Goal: Information Seeking & Learning: Learn about a topic

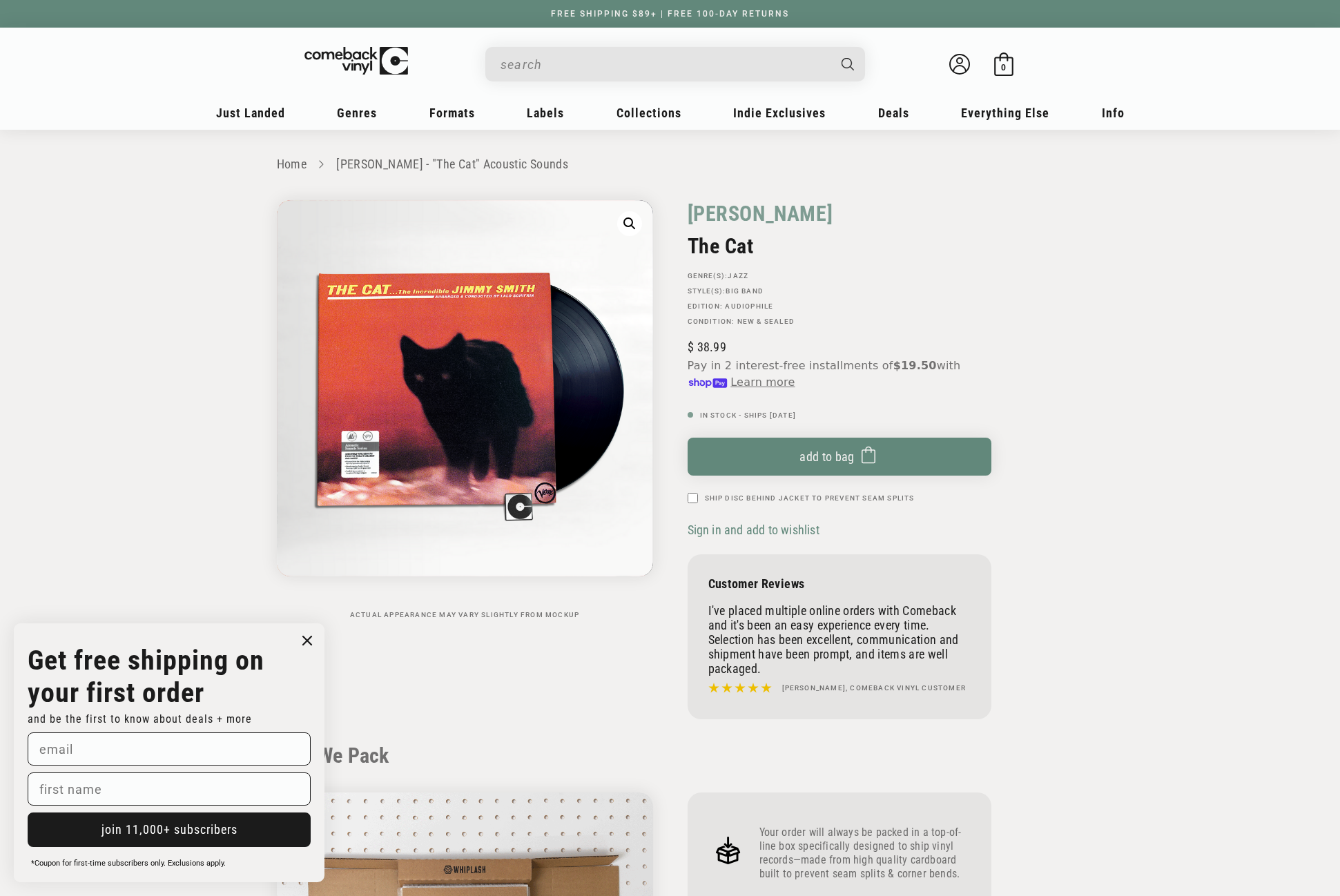
scroll to position [1311, 0]
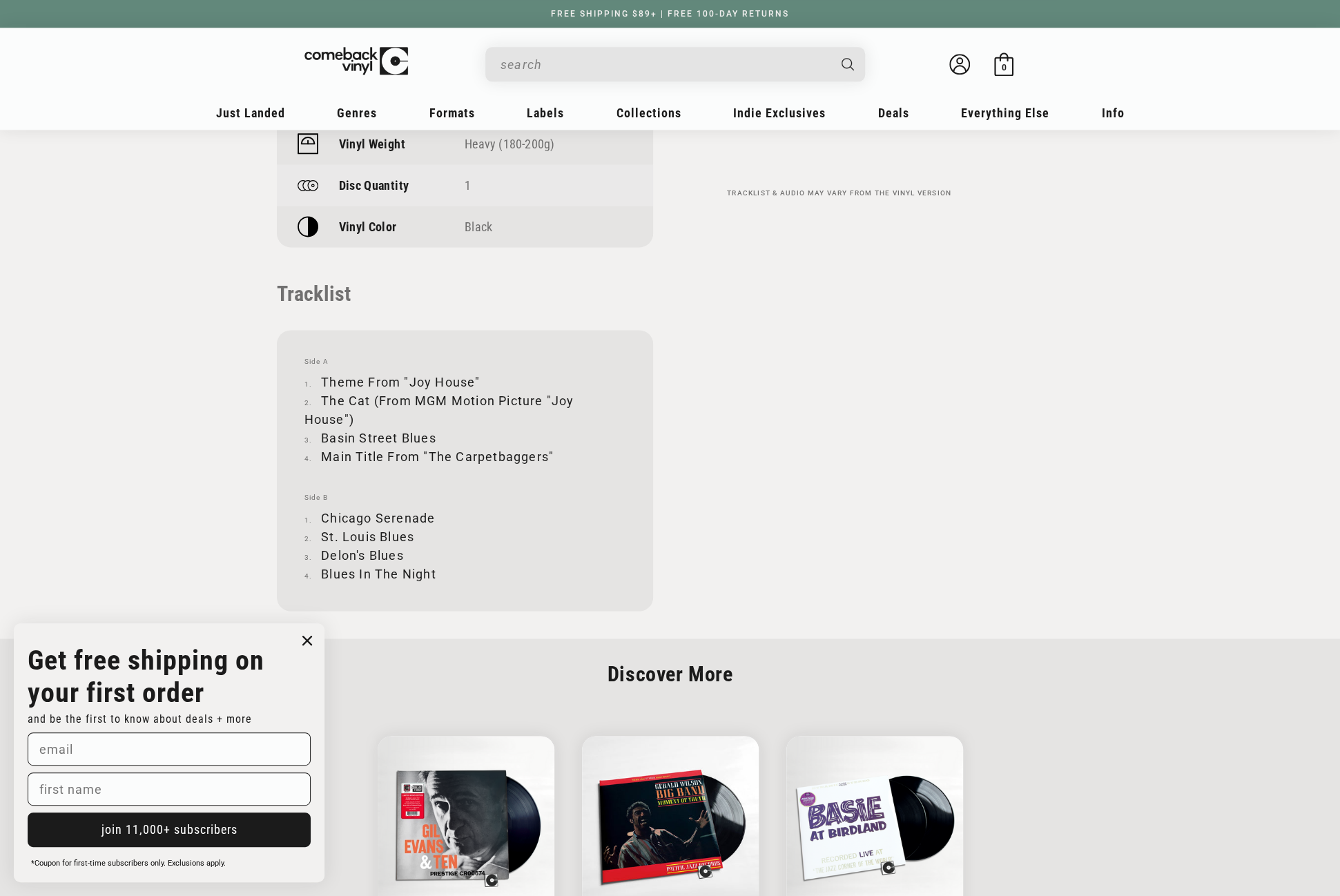
click at [585, 68] on input "When autocomplete results are available use up and down arrows to review and en…" at bounding box center [664, 65] width 327 height 28
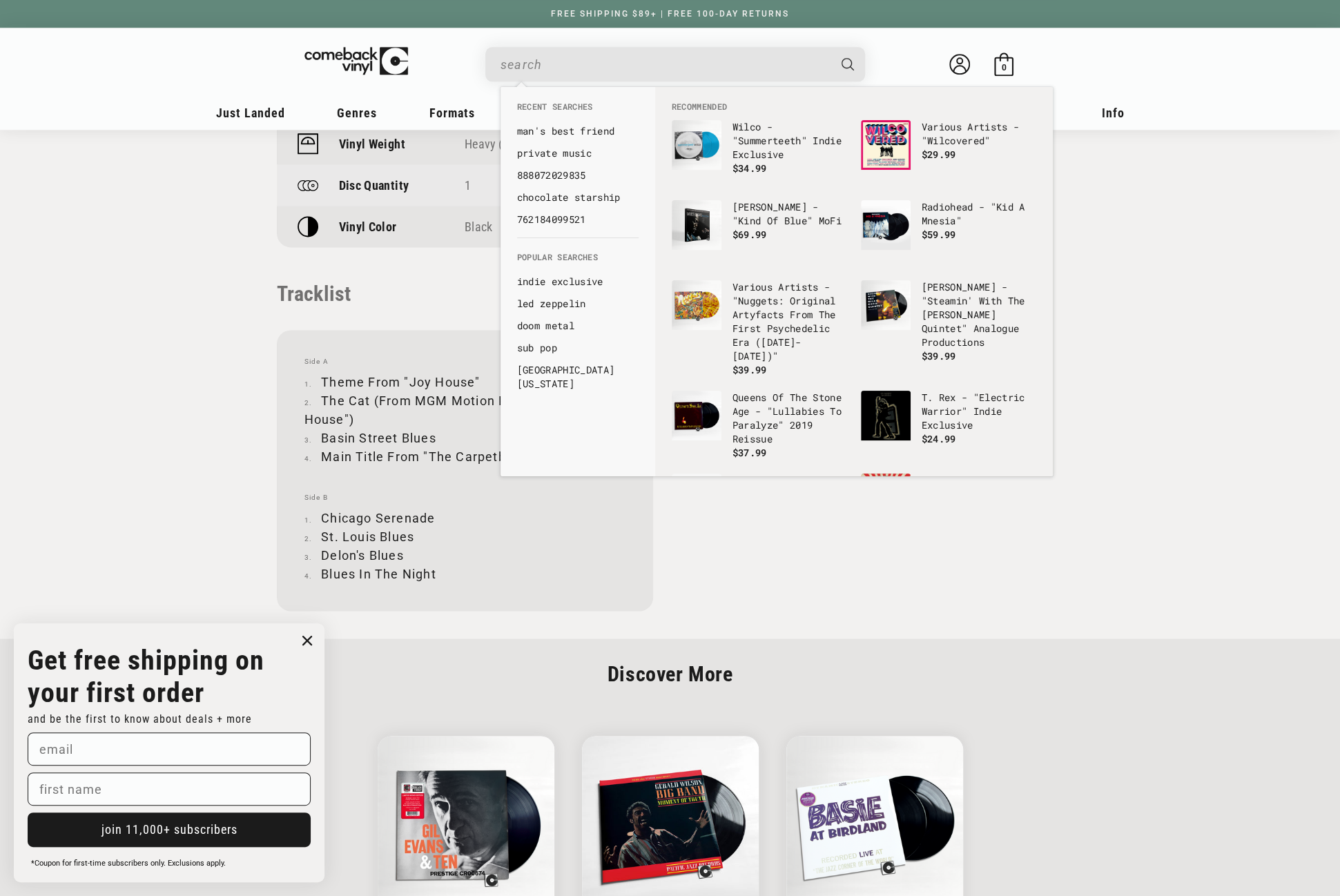
paste input "602445082278"
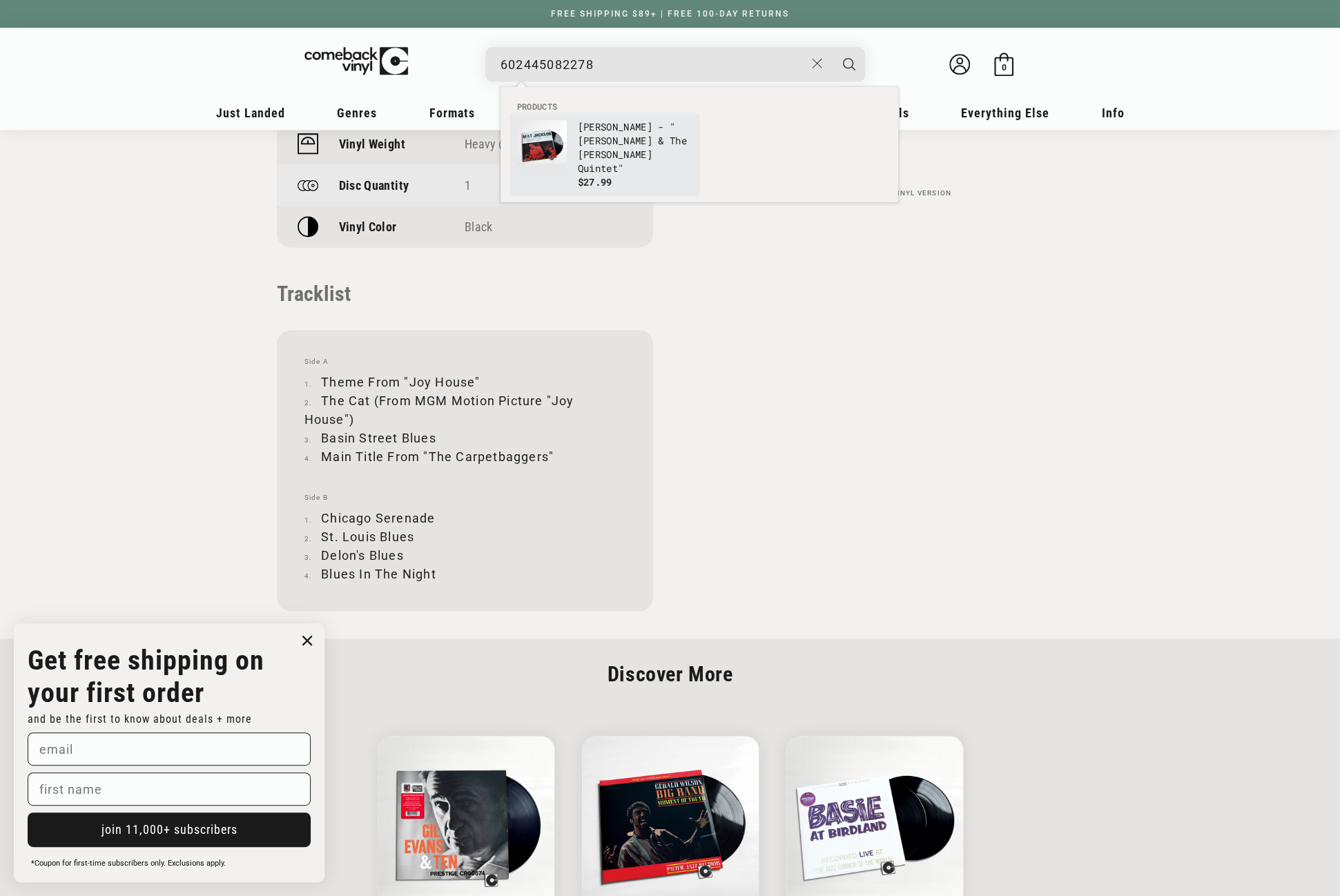
type input "602445082278"
click at [575, 155] on link "[PERSON_NAME] - "[PERSON_NAME] & The [PERSON_NAME] Quintet" $27.99" at bounding box center [605, 155] width 175 height 69
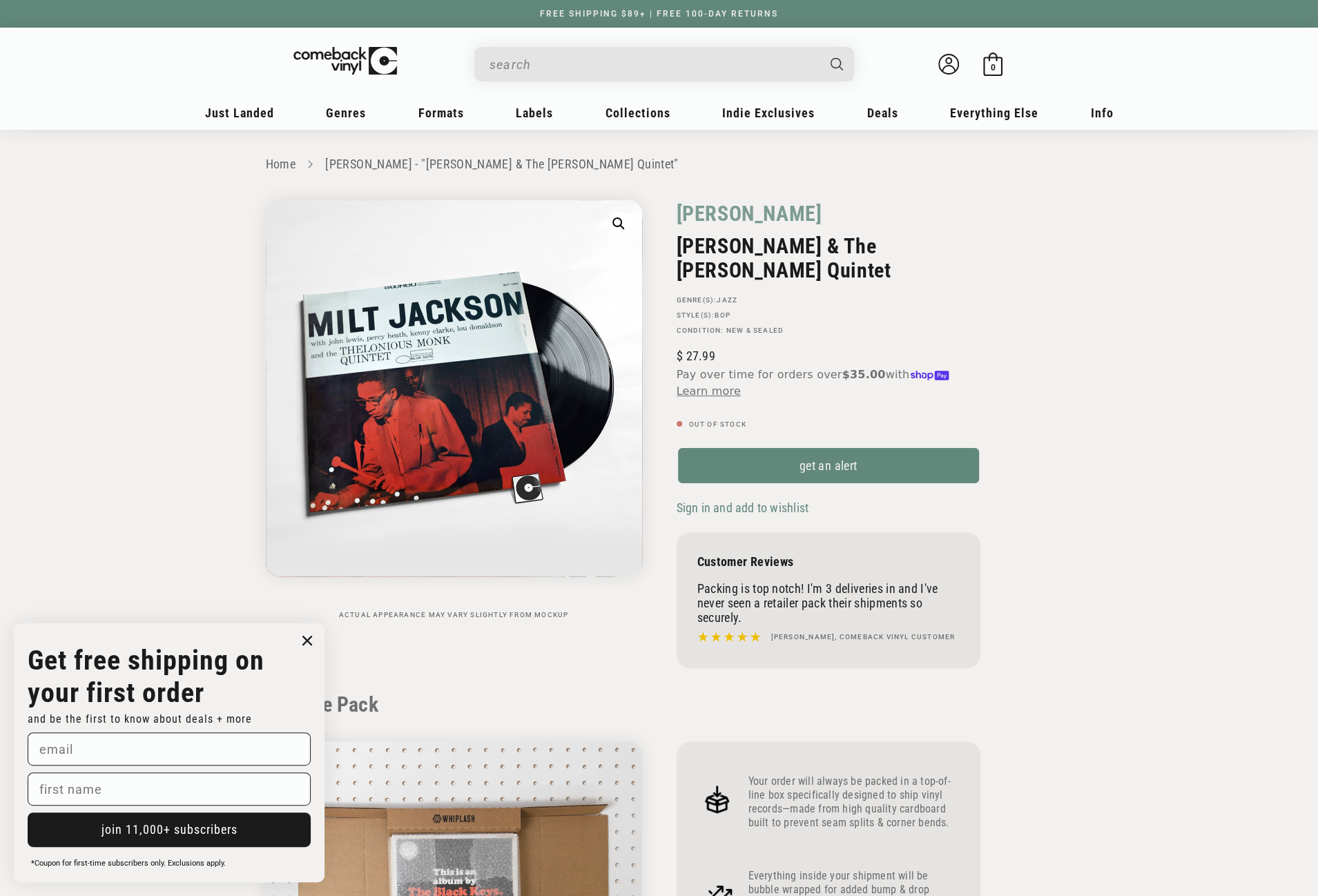
drag, startPoint x: 664, startPoint y: 213, endPoint x: 792, endPoint y: 274, distance: 141.8
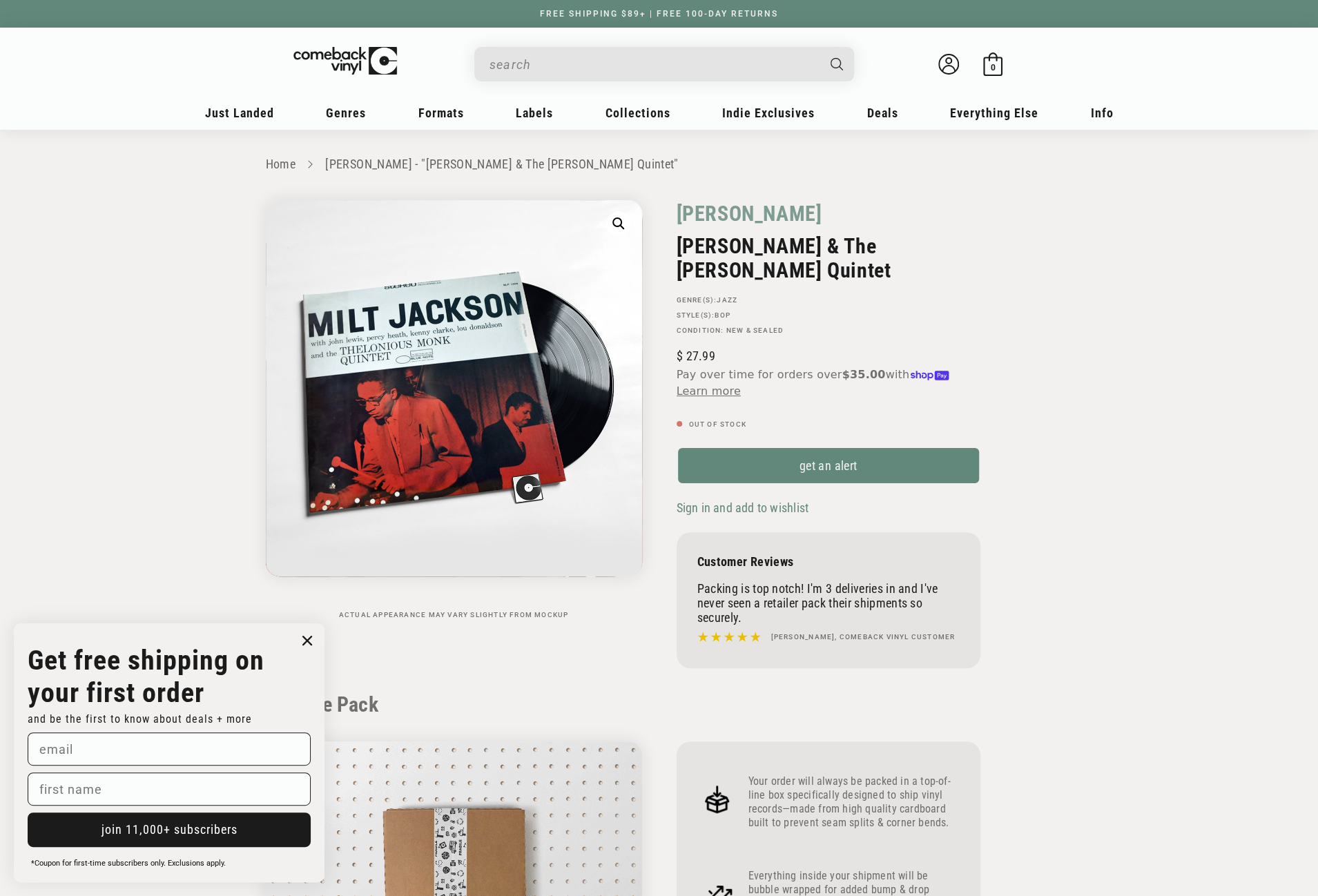
click at [792, 274] on div "Milt Jackson Milt Jackson & The Thelonious Monk Quintet GENRE(S): Jazz STYLE(S)…" at bounding box center [856, 438] width 394 height 475
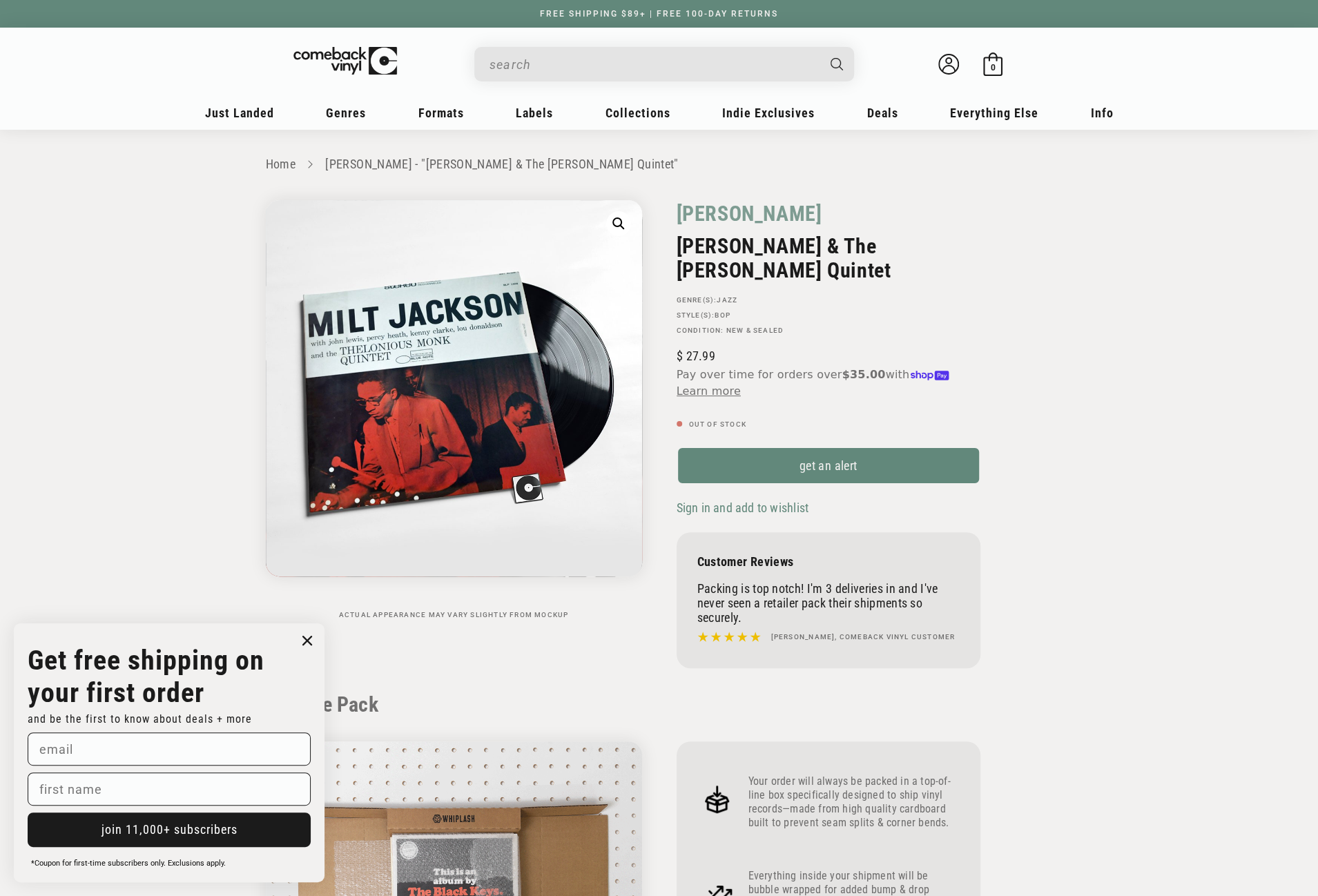
copy div "Milt Jackson Milt Jackson & The Thelonious Monk Quintet"
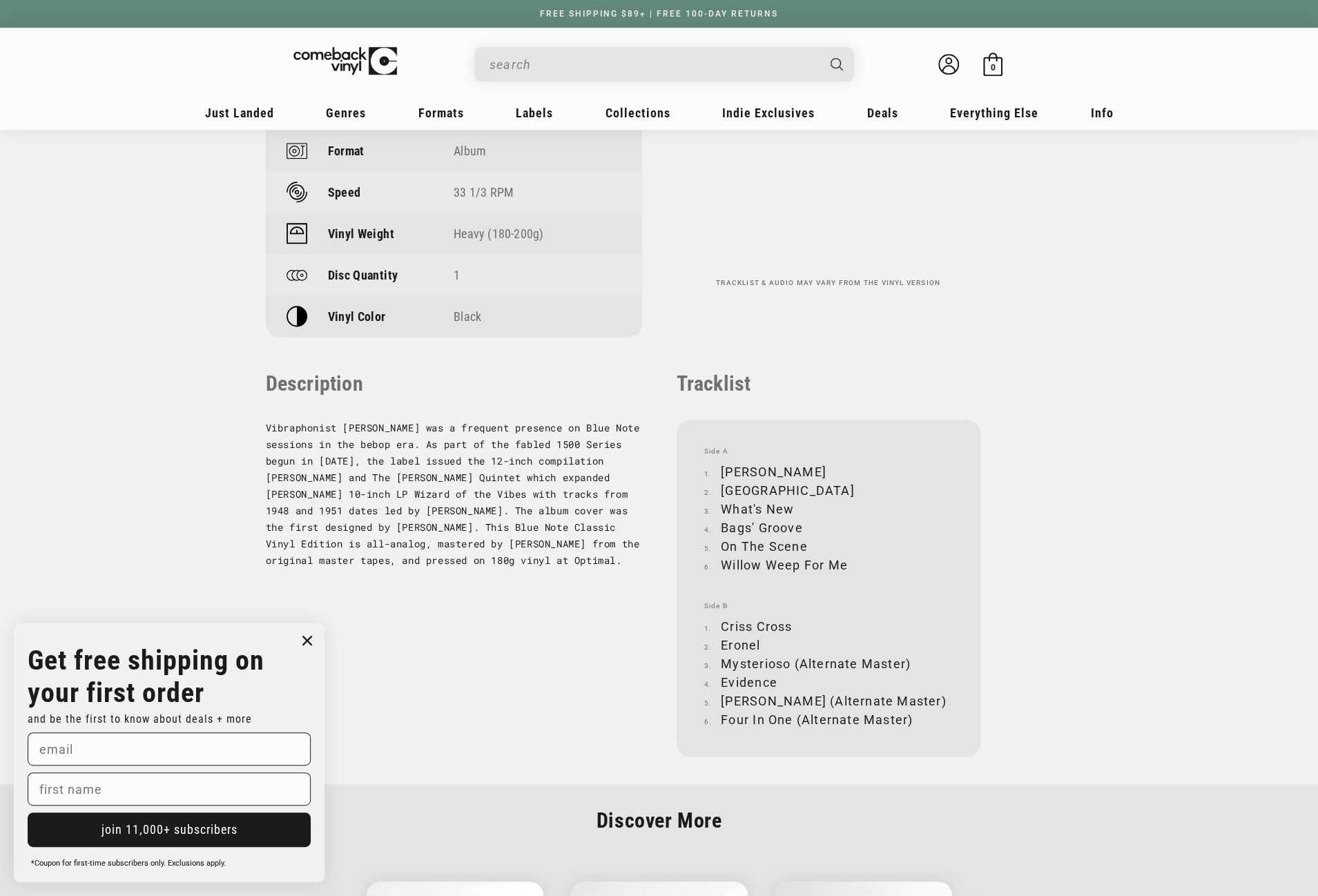
scroll to position [1174, 0]
drag, startPoint x: 800, startPoint y: 522, endPoint x: 724, endPoint y: 523, distance: 76.0
click at [724, 523] on li "Bags' Groove" at bounding box center [829, 525] width 249 height 18
copy li "Bags' Groove"
drag, startPoint x: 722, startPoint y: 543, endPoint x: 808, endPoint y: 542, distance: 86.0
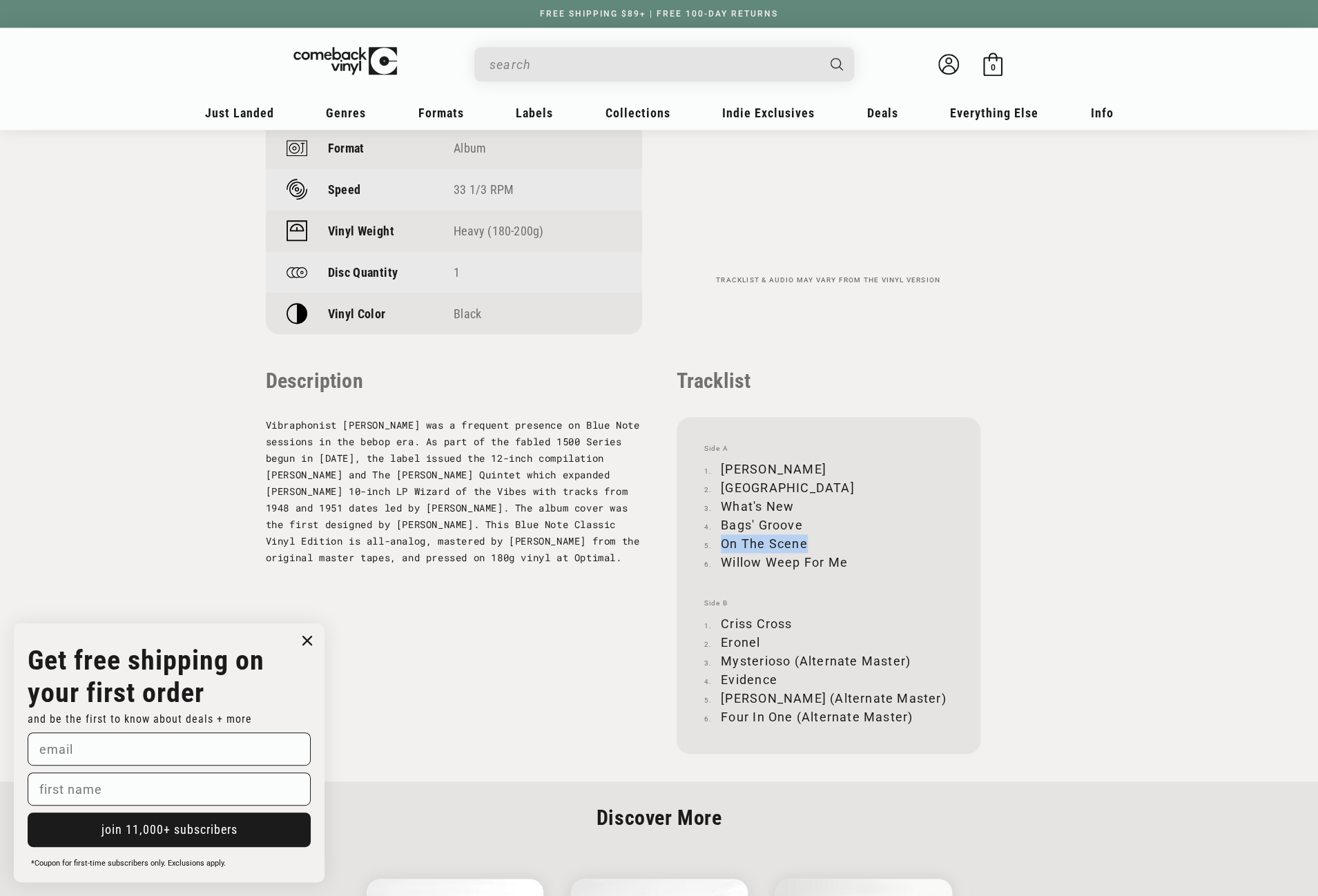
click at [808, 542] on li "On The Scene" at bounding box center [829, 544] width 249 height 18
copy li "On The Scene"
drag, startPoint x: 724, startPoint y: 560, endPoint x: 846, endPoint y: 560, distance: 122.0
click at [846, 560] on li "Willow Weep For Me" at bounding box center [829, 562] width 249 height 18
copy li "Willow Weep For Me"
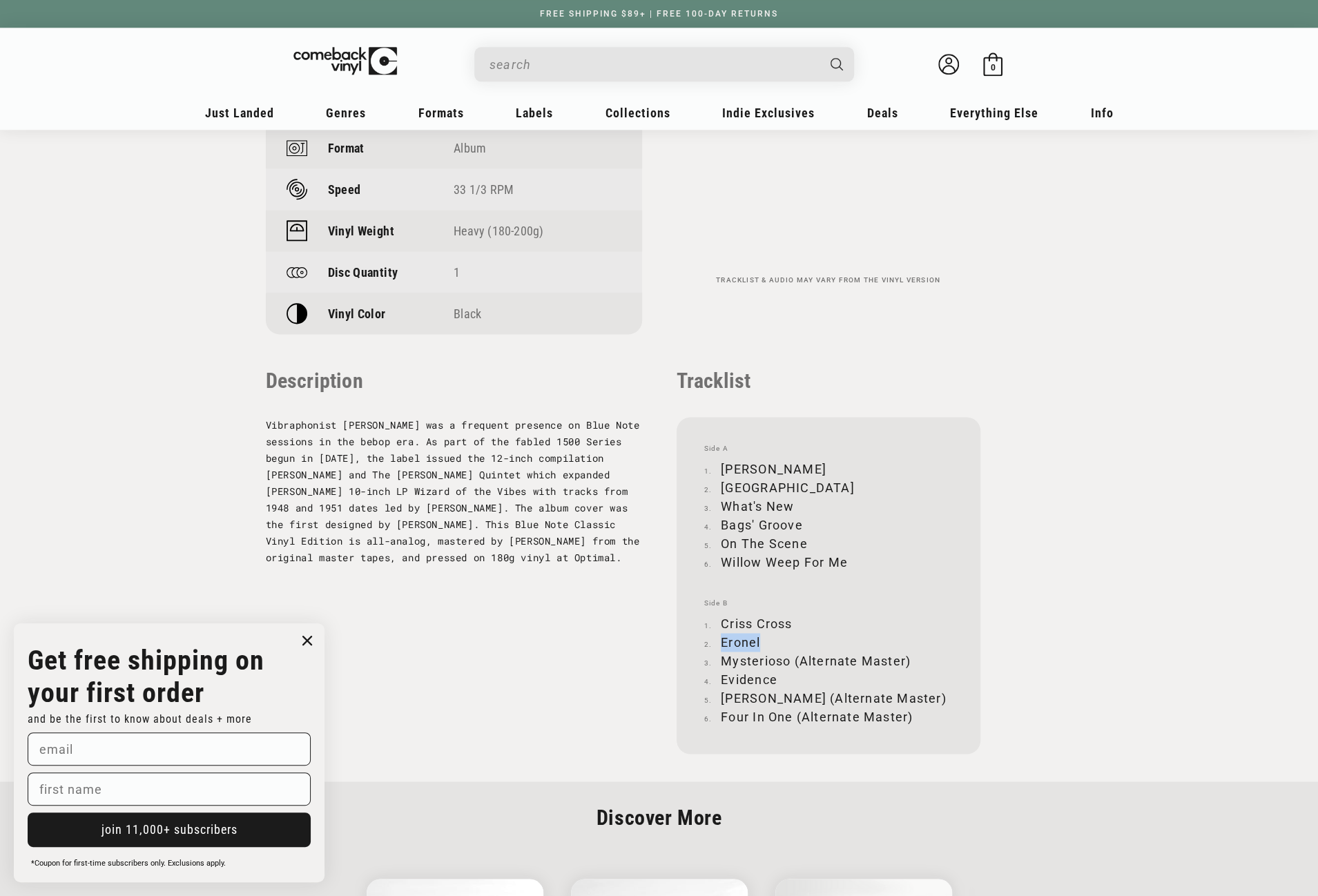
drag, startPoint x: 722, startPoint y: 640, endPoint x: 759, endPoint y: 641, distance: 37.0
click at [759, 641] on li "Eronel" at bounding box center [829, 642] width 249 height 18
copy li "Eronel"
drag, startPoint x: 722, startPoint y: 659, endPoint x: 908, endPoint y: 659, distance: 186.0
click at [908, 659] on li "Mysterioso (Alternate Master)" at bounding box center [829, 661] width 249 height 18
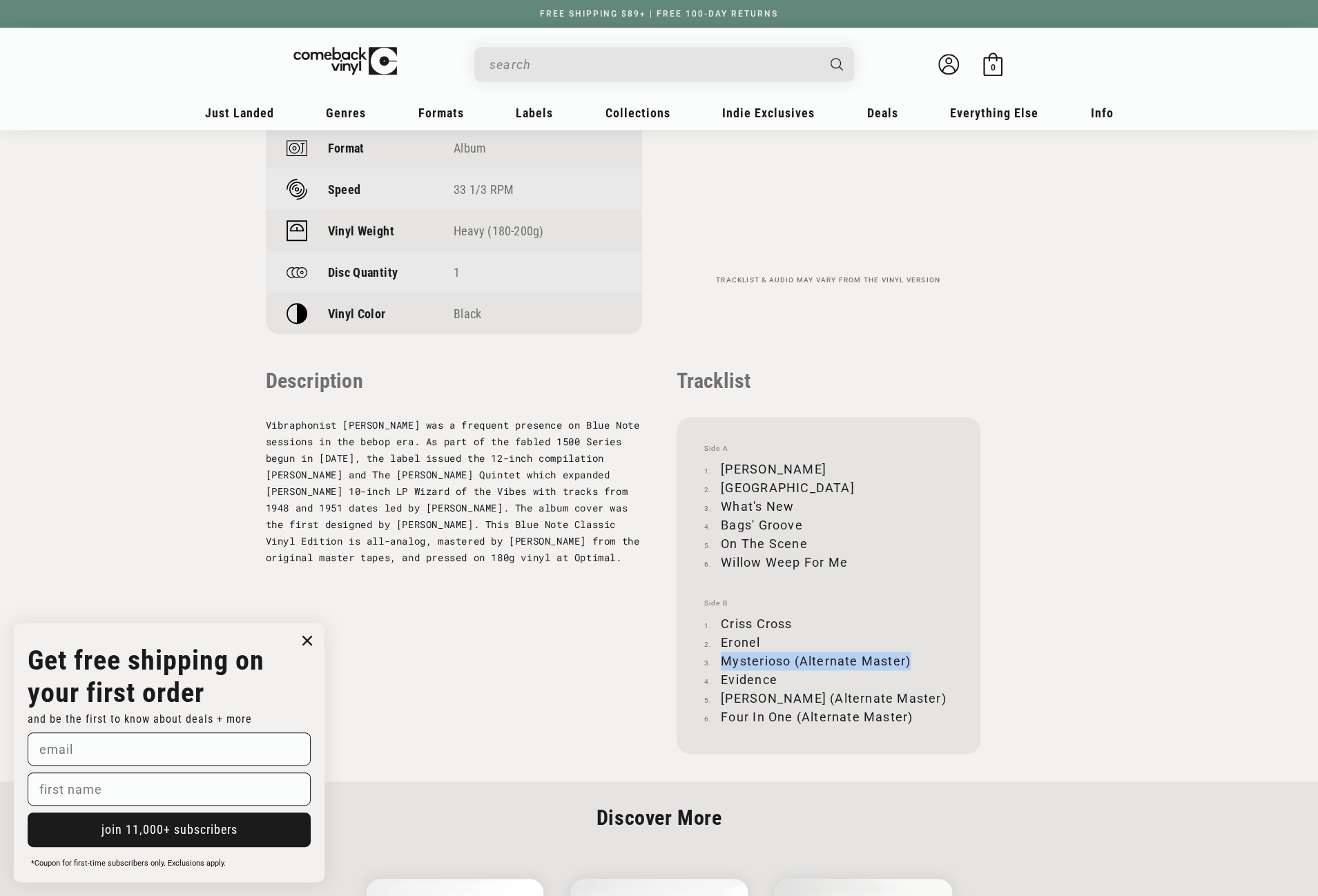
copy li "Mysterioso (Alternate Master)"
drag, startPoint x: 722, startPoint y: 678, endPoint x: 775, endPoint y: 678, distance: 53.0
click at [775, 678] on li "Evidence" at bounding box center [829, 680] width 249 height 18
copy li "Evidence"
drag, startPoint x: 721, startPoint y: 694, endPoint x: 870, endPoint y: 694, distance: 149.0
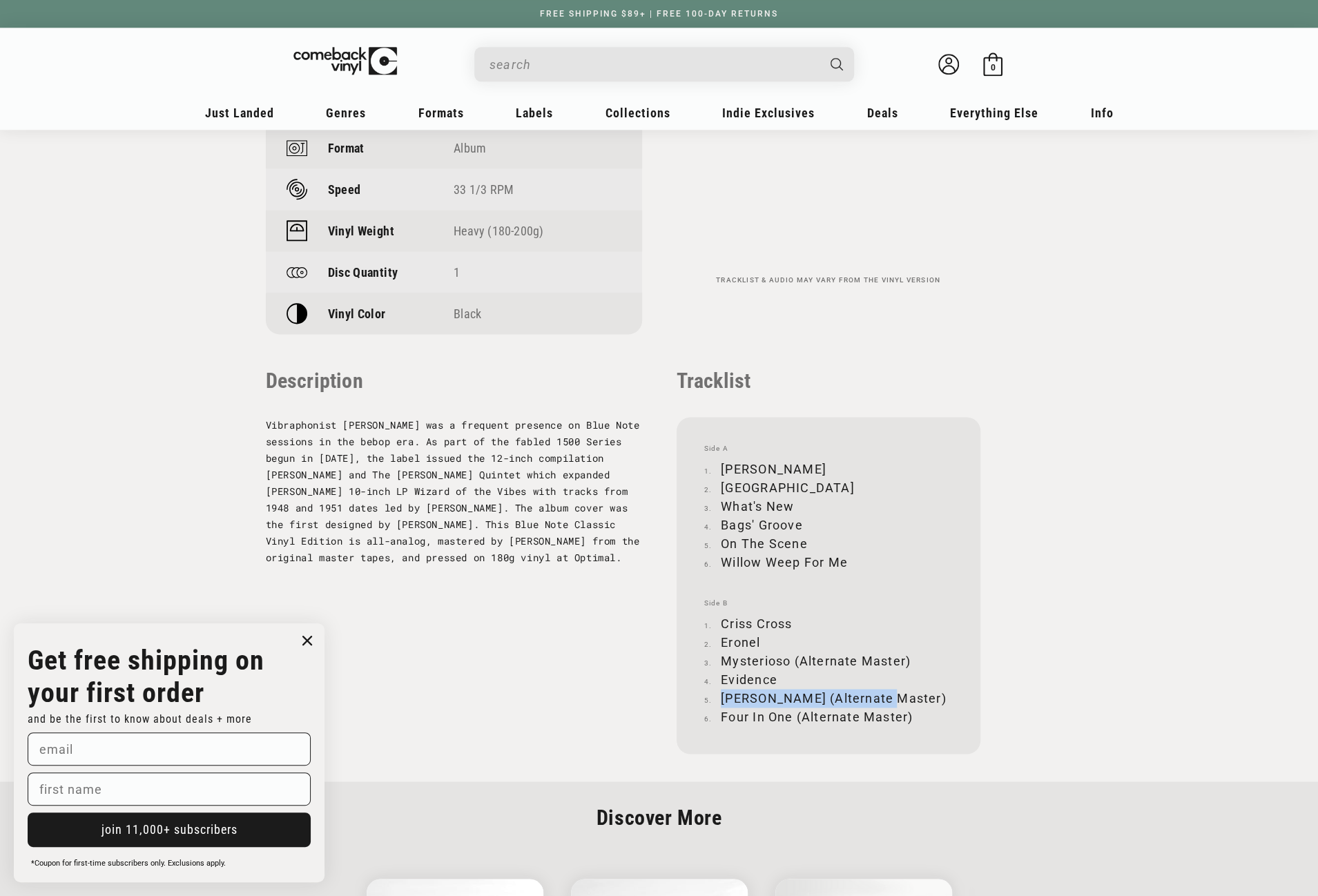
click at [870, 694] on li "Lillie (Alternate Master)" at bounding box center [829, 698] width 249 height 18
copy li "Lillie (Alternate Master)"
drag, startPoint x: 722, startPoint y: 716, endPoint x: 911, endPoint y: 716, distance: 189.0
click at [911, 716] on li "Four In One (Alternate Master)" at bounding box center [829, 717] width 249 height 18
copy li "Four In One (Alternate Master)"
